Goal: Information Seeking & Learning: Learn about a topic

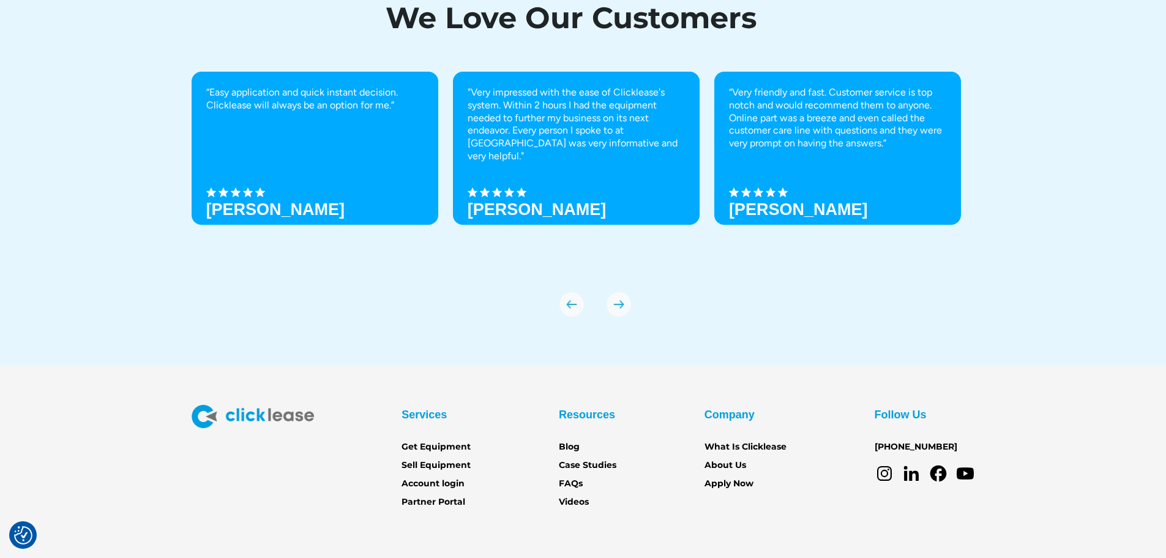
scroll to position [4278, 0]
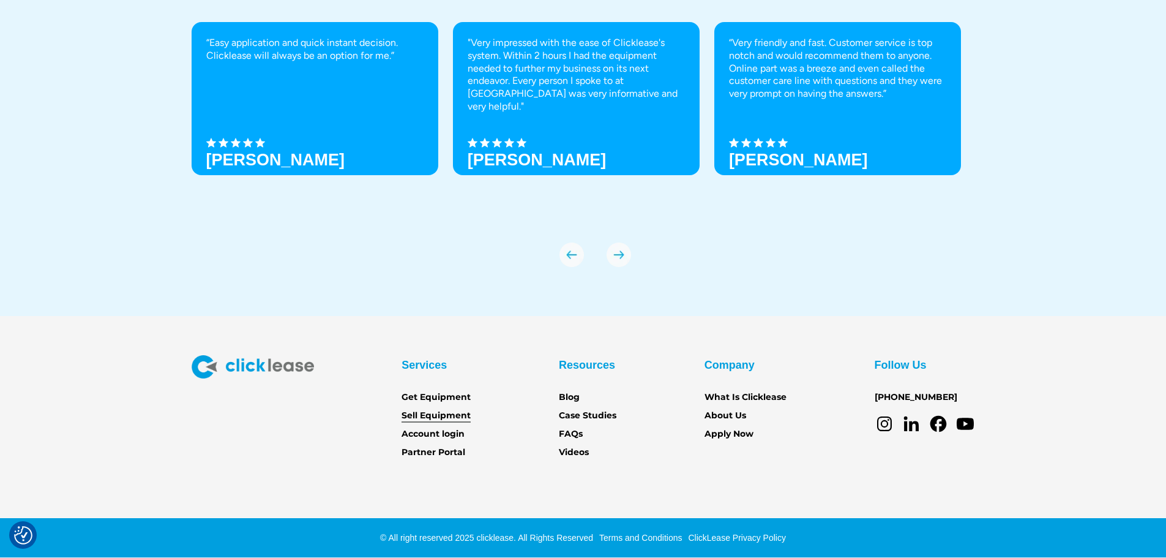
click at [430, 418] on link "Sell Equipment" at bounding box center [436, 415] width 69 height 13
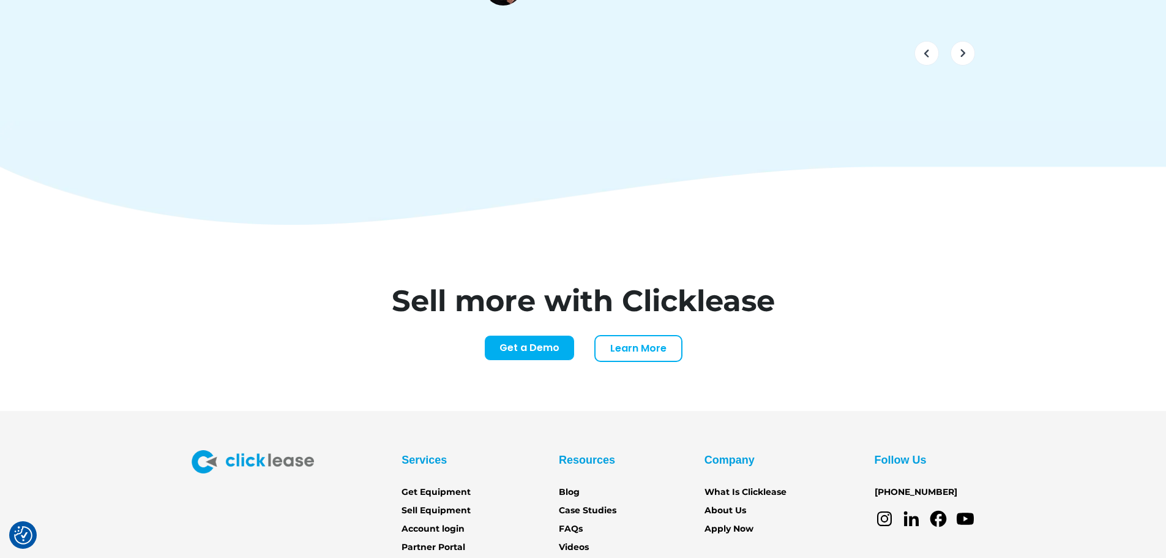
scroll to position [5137, 0]
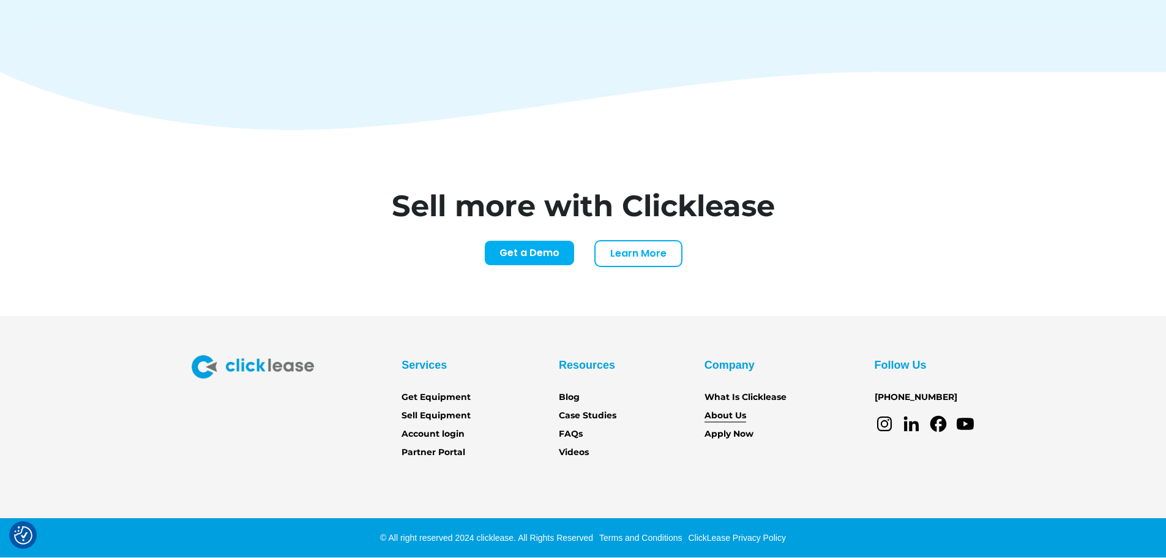
click at [720, 415] on link "About Us" at bounding box center [726, 415] width 42 height 13
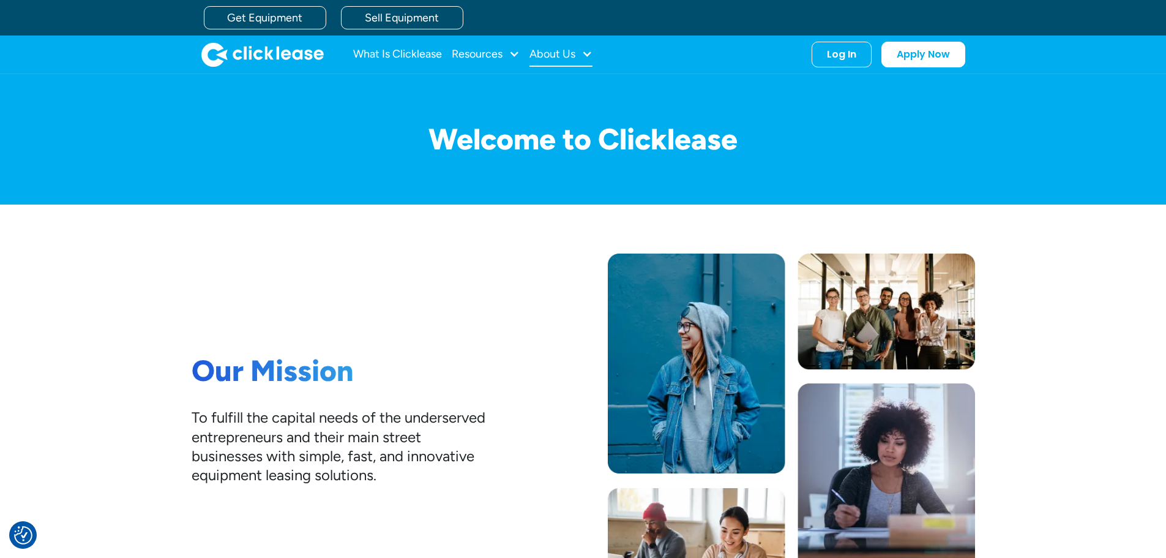
click at [567, 54] on div "About Us" at bounding box center [553, 54] width 46 height 0
click at [548, 89] on link "About Us" at bounding box center [562, 94] width 53 height 23
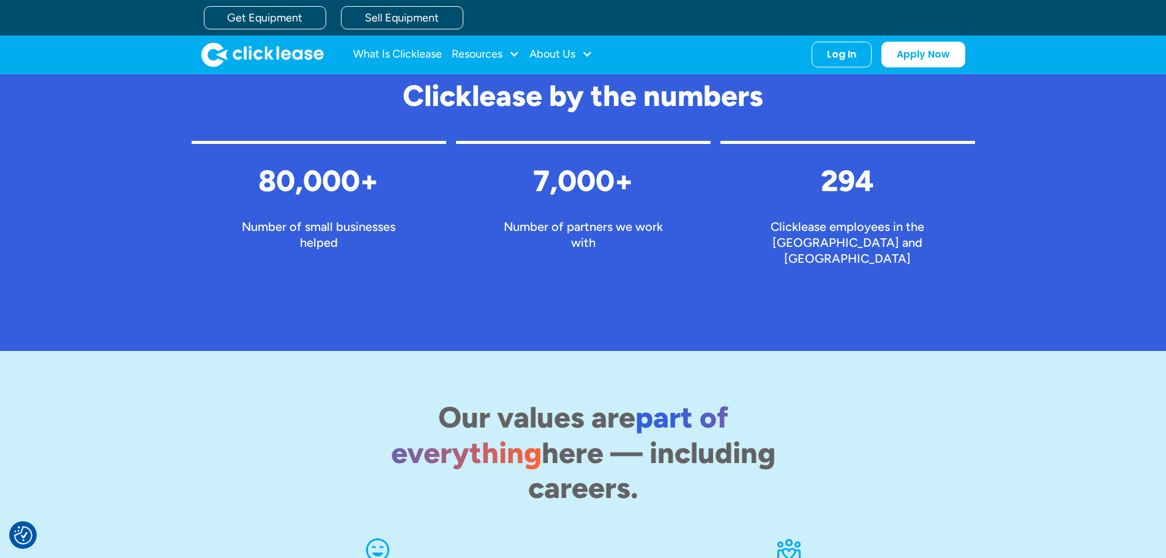
scroll to position [1048, 0]
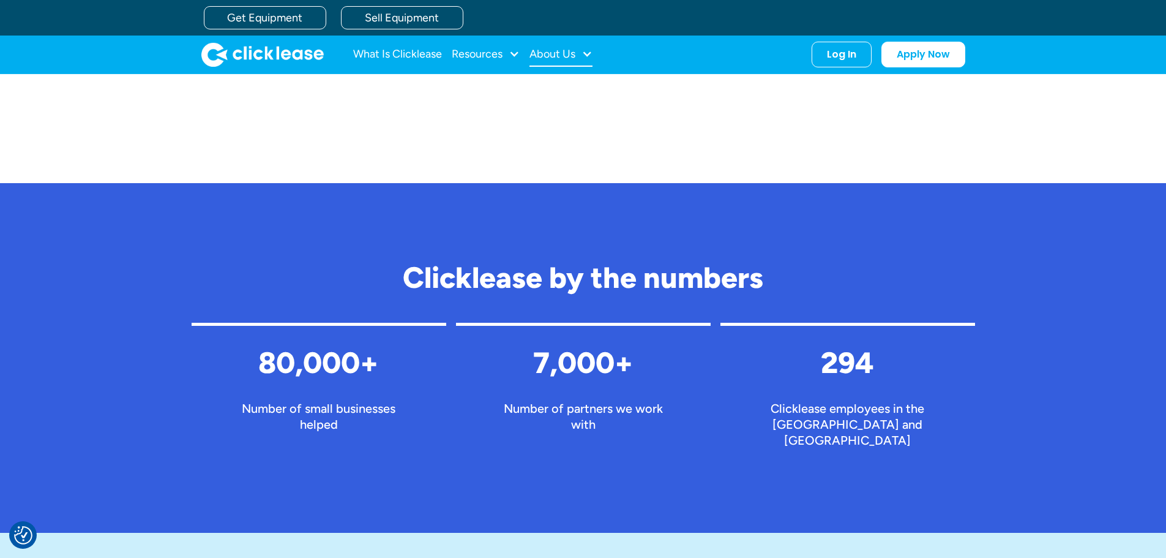
click at [565, 54] on div "About Us" at bounding box center [553, 54] width 46 height 0
click at [549, 117] on link "Careers" at bounding box center [562, 117] width 53 height 23
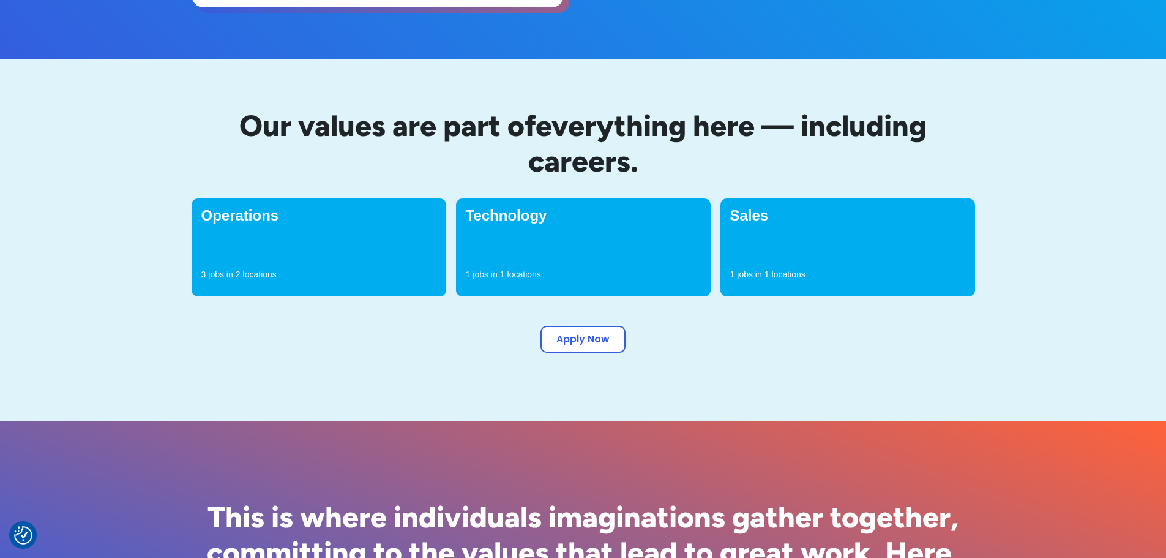
scroll to position [367, 0]
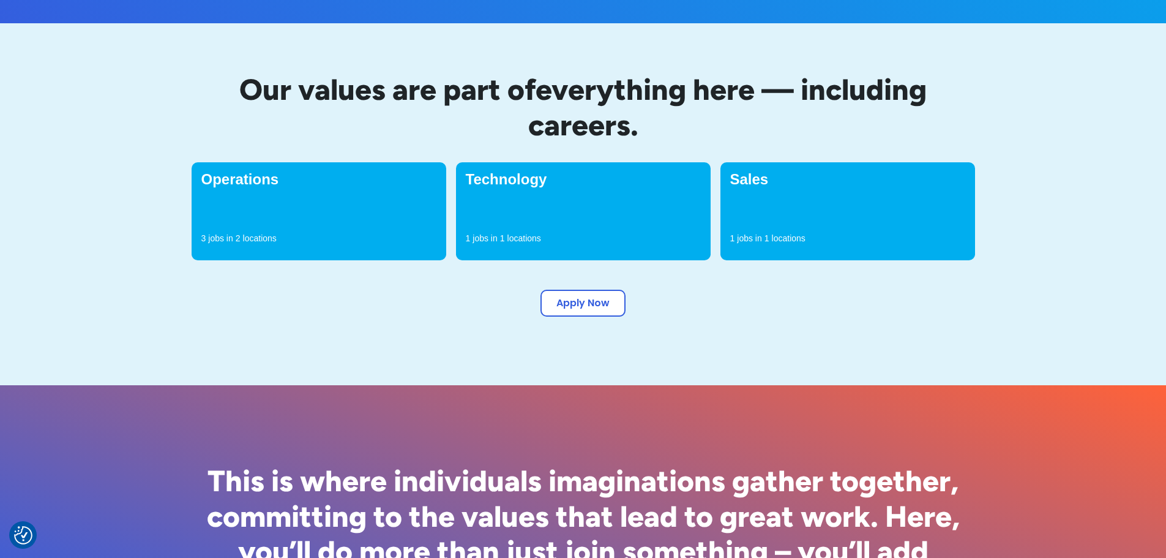
click at [767, 175] on h4 "Sales" at bounding box center [847, 179] width 235 height 15
click at [740, 241] on p "jobs in" at bounding box center [749, 238] width 24 height 12
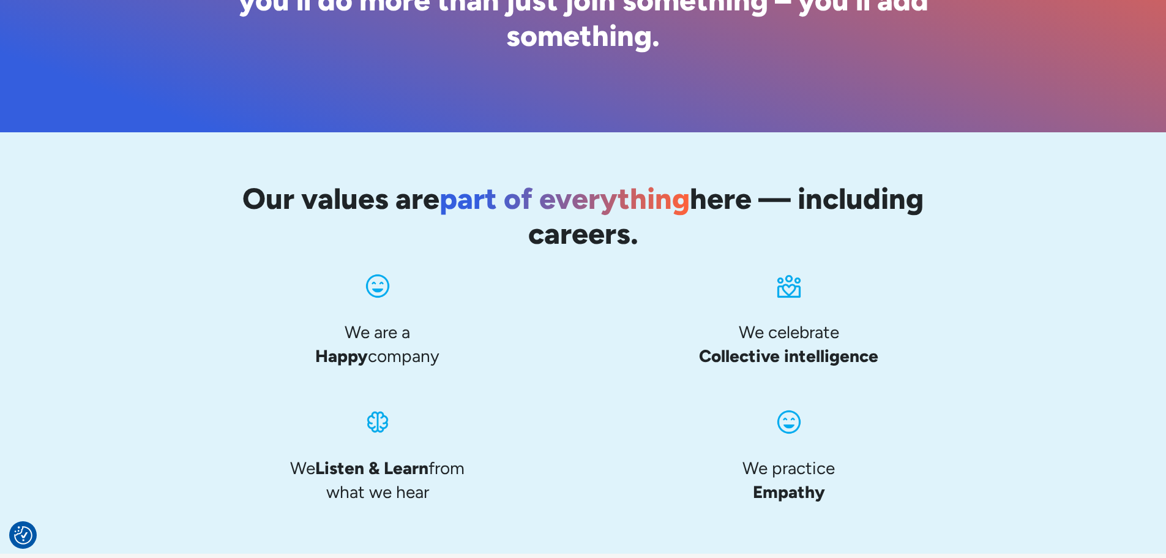
scroll to position [1155, 0]
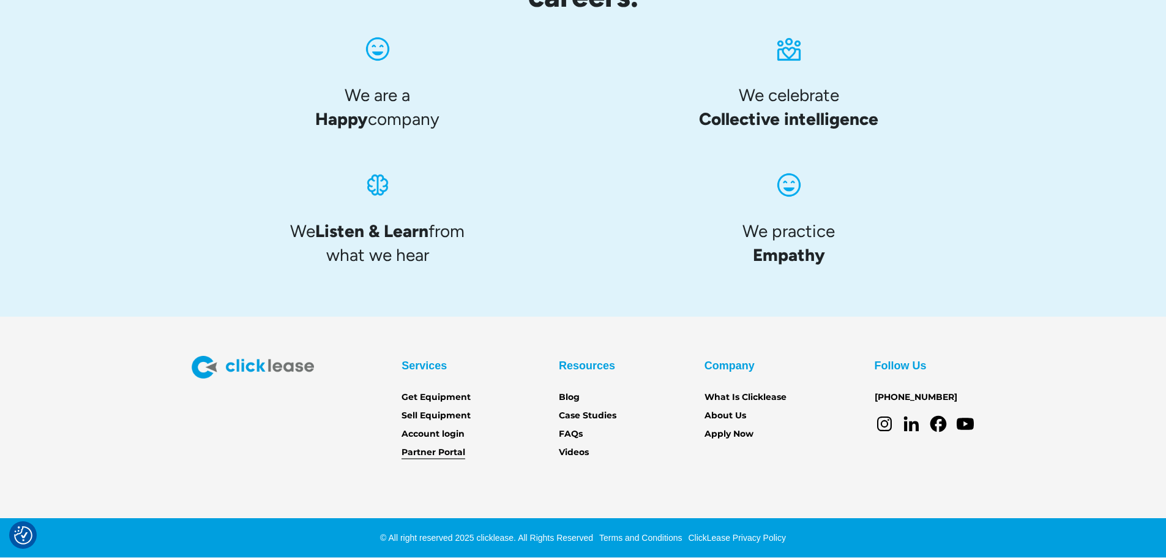
click at [430, 449] on link "Partner Portal" at bounding box center [434, 452] width 64 height 13
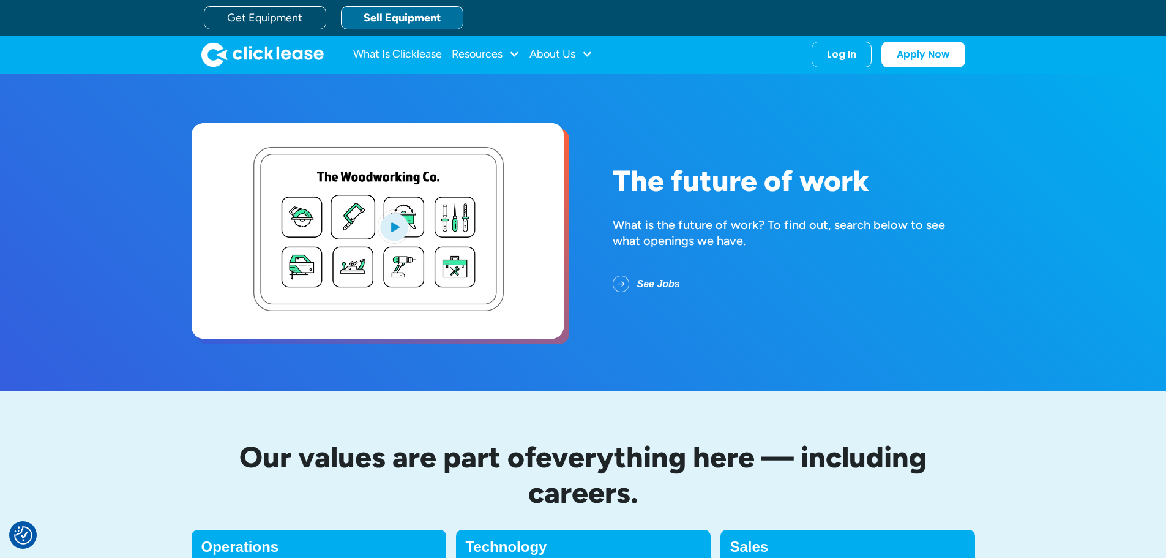
click at [382, 12] on link "Sell Equipment" at bounding box center [402, 17] width 122 height 23
